Goal: Book appointment/travel/reservation

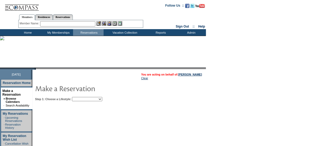
click at [102, 99] on select "Beach Leisure Metropolitan Mountain OIAL for Adventure OIAL for Couples OIAL fo…" at bounding box center [87, 99] width 30 height 4
select select "Metropolitan"
click at [81, 97] on select "Beach Leisure Metropolitan Mountain OIAL for Adventure OIAL for Couples OIAL fo…" at bounding box center [87, 99] width 30 height 4
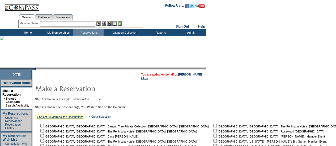
scroll to position [87, 0]
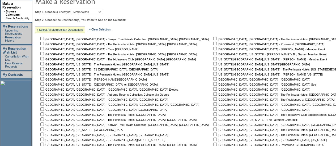
click at [213, 74] on input "checkbox" at bounding box center [214, 73] width 3 height 3
checkbox input "true"
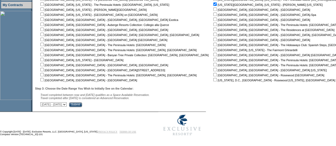
scroll to position [158, 0]
click at [82, 105] on input "Submit" at bounding box center [75, 105] width 13 height 5
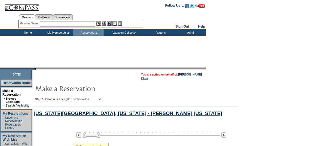
scroll to position [106, 0]
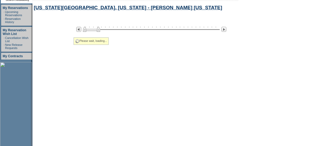
select select "Metropolitan"
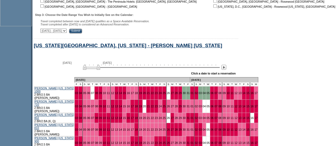
scroll to position [232, 0]
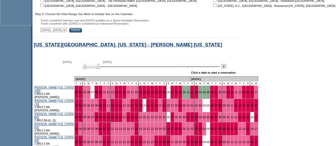
click at [226, 69] on img at bounding box center [223, 66] width 5 height 5
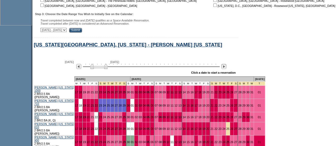
click at [226, 69] on img at bounding box center [223, 66] width 5 height 5
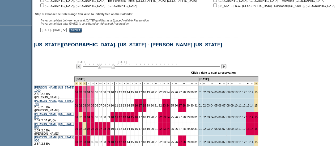
click at [226, 69] on img at bounding box center [223, 66] width 5 height 5
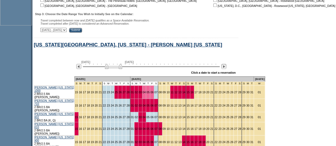
click at [226, 69] on img at bounding box center [223, 66] width 5 height 5
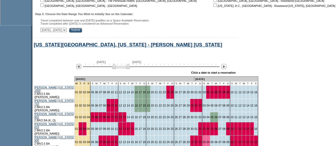
scroll to position [246, 0]
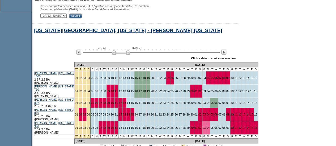
click at [135, 113] on link "16" at bounding box center [136, 114] width 3 height 3
